Goal: Transaction & Acquisition: Purchase product/service

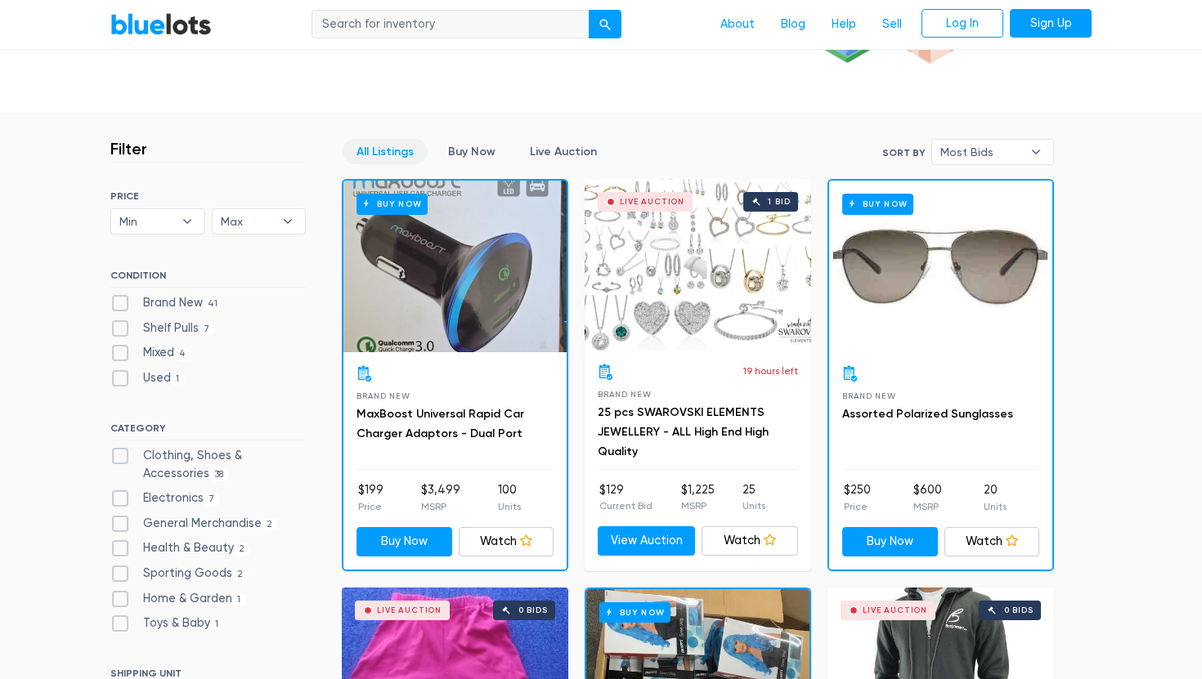
scroll to position [372, 0]
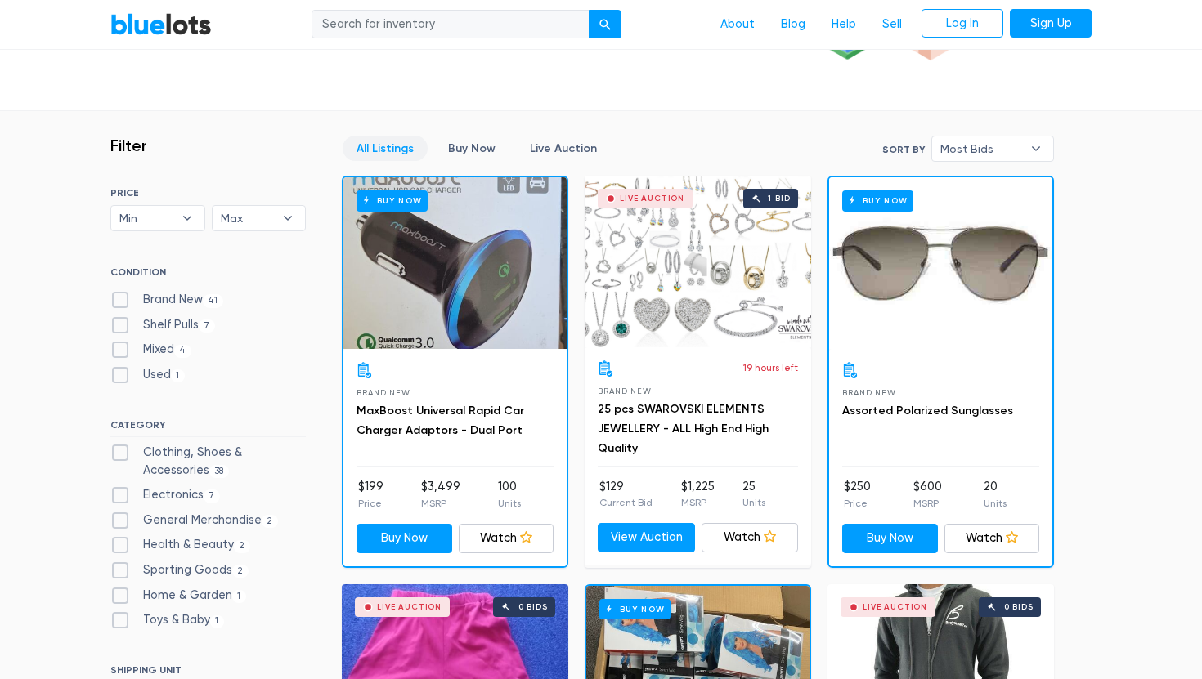
click at [116, 494] on label "Electronics 7" at bounding box center [165, 495] width 110 height 18
click at [116, 494] on input "Electronics 7" at bounding box center [115, 491] width 11 height 11
checkbox input "true"
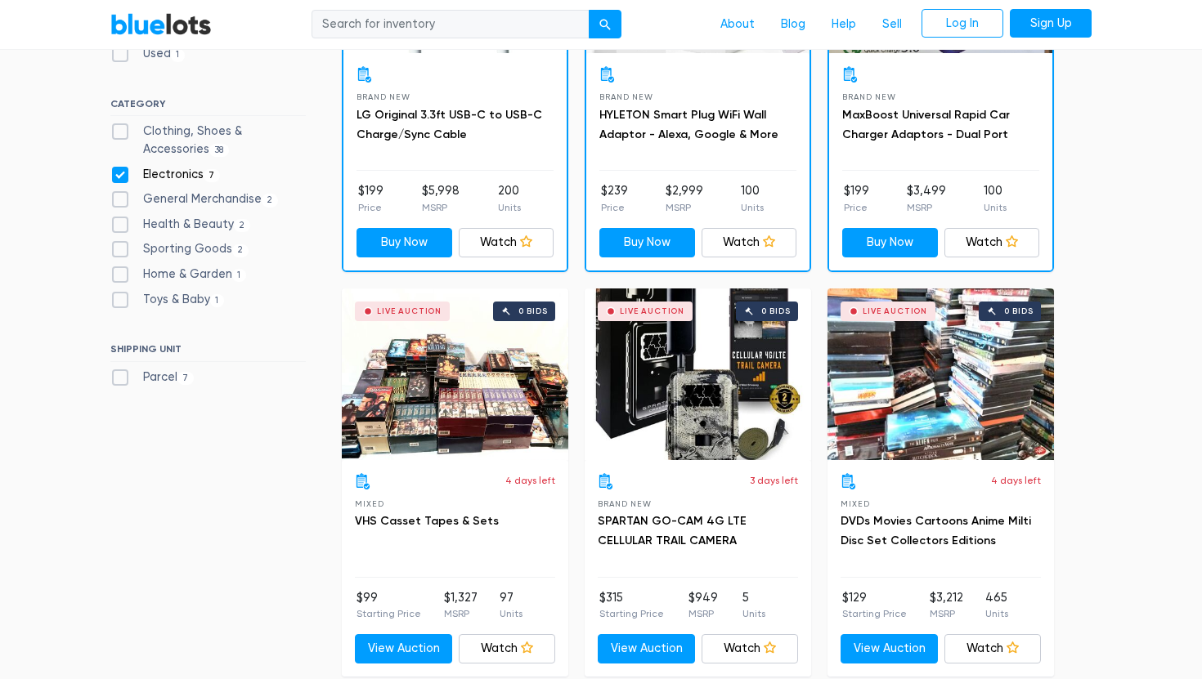
scroll to position [838, 0]
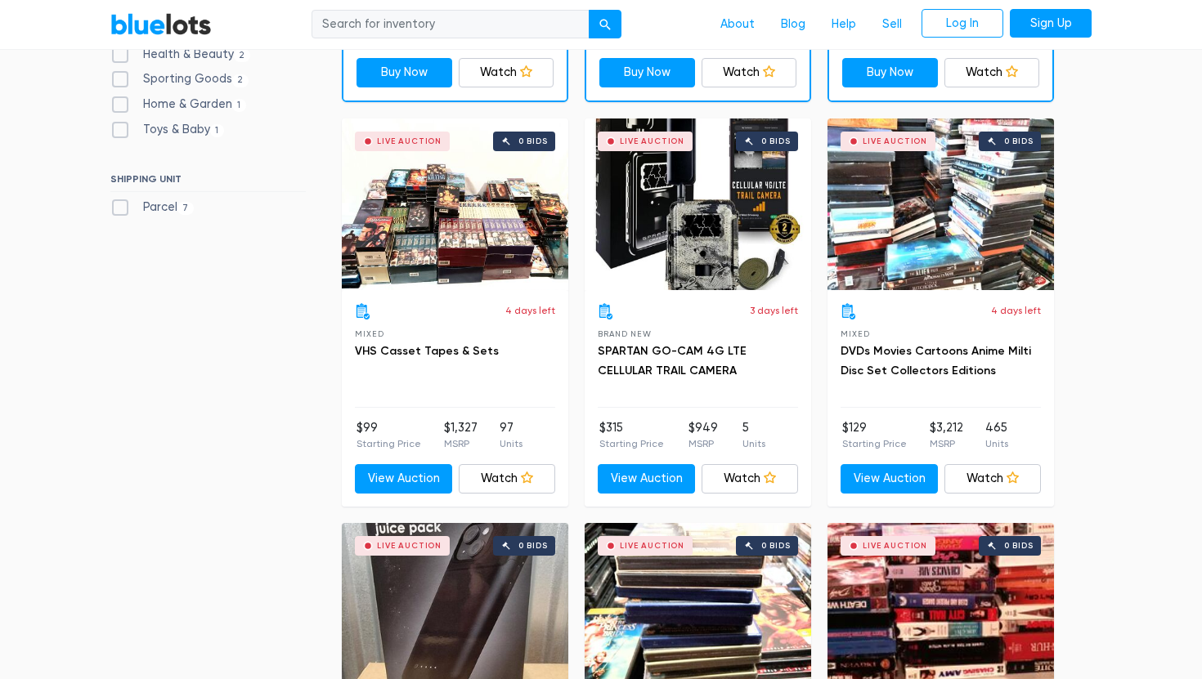
click at [128, 205] on label "Parcel 7" at bounding box center [151, 208] width 83 height 18
click at [121, 205] on input "Parcel 7" at bounding box center [115, 204] width 11 height 11
checkbox input "true"
